Goal: Task Accomplishment & Management: Use online tool/utility

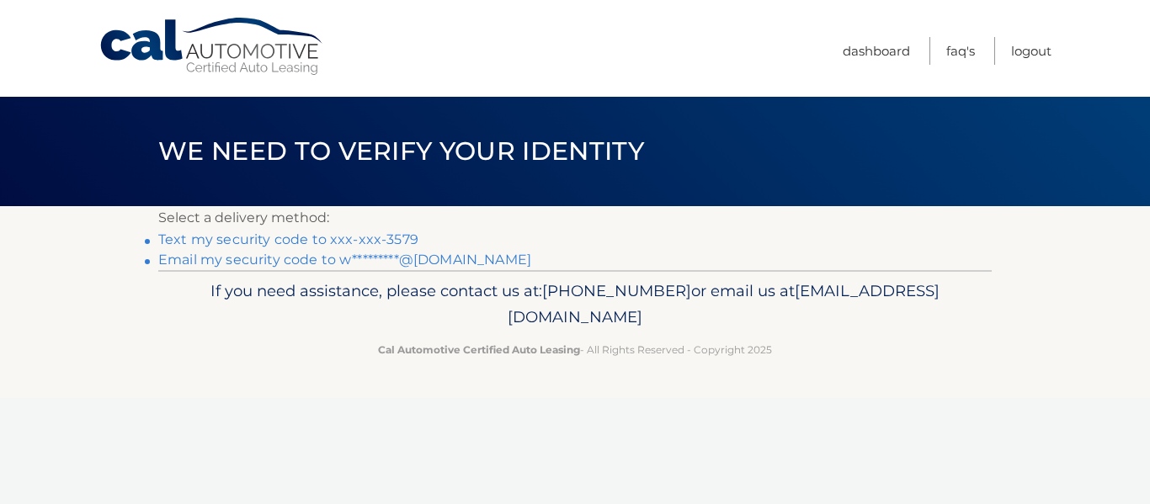
click at [232, 241] on link "Text my security code to xxx-xxx-3579" at bounding box center [288, 240] width 260 height 16
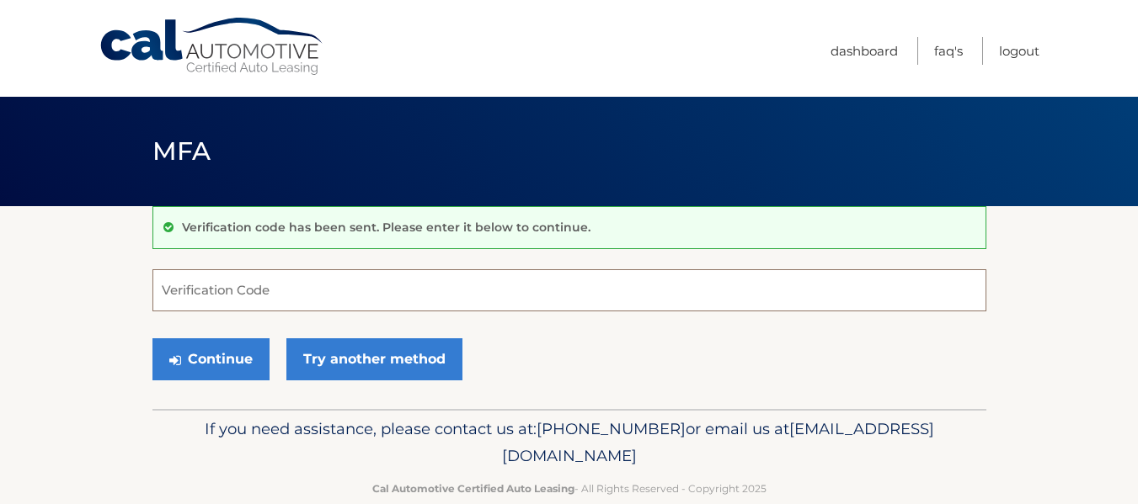
click at [416, 296] on input "Verification Code" at bounding box center [569, 291] width 834 height 42
click at [480, 298] on input "Verification Code" at bounding box center [569, 291] width 834 height 42
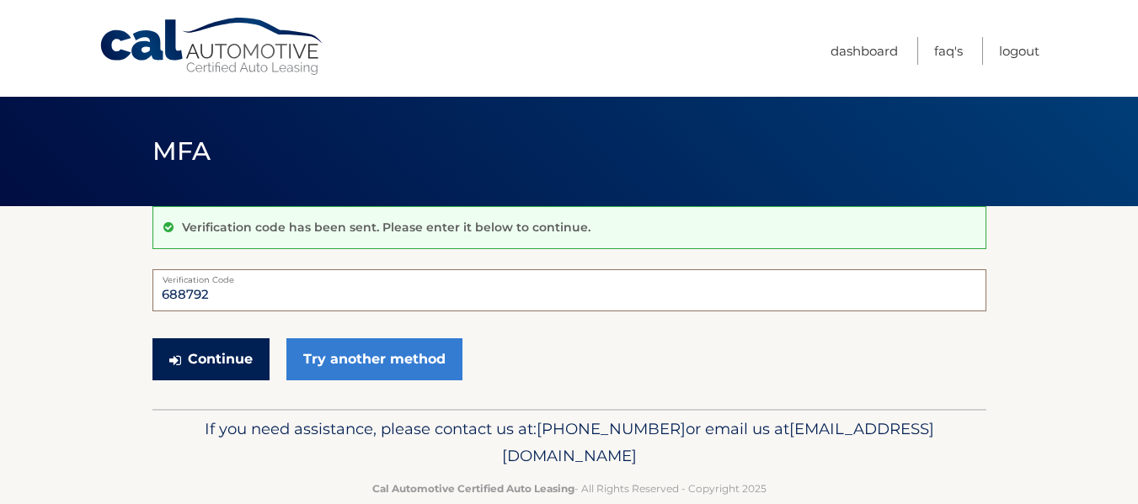
type input "688792"
click at [211, 344] on button "Continue" at bounding box center [210, 360] width 117 height 42
